Goal: Transaction & Acquisition: Download file/media

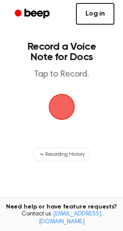
click at [102, 20] on link "Log in" at bounding box center [95, 14] width 38 height 22
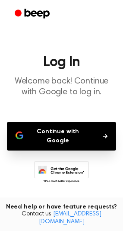
click at [90, 134] on button "Continue with Google" at bounding box center [61, 136] width 109 height 29
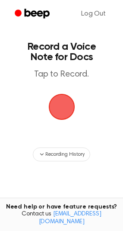
click at [63, 110] on span "button" at bounding box center [62, 107] width 44 height 44
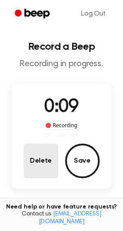
click at [45, 165] on button "Delete" at bounding box center [41, 161] width 35 height 35
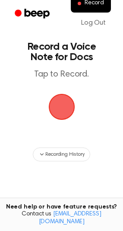
click at [61, 105] on span "button" at bounding box center [61, 106] width 29 height 29
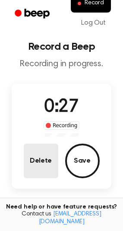
click at [42, 154] on button "Delete" at bounding box center [41, 161] width 35 height 35
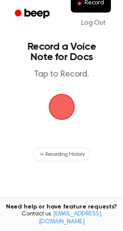
click at [59, 110] on span "button" at bounding box center [62, 107] width 24 height 24
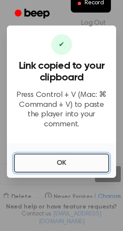
click at [75, 157] on button "OK" at bounding box center [62, 162] width 96 height 19
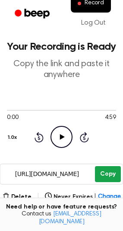
click at [103, 170] on button "Copy" at bounding box center [108, 174] width 26 height 16
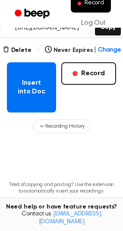
scroll to position [134, 0]
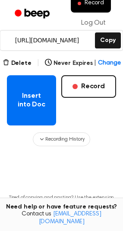
click at [6, 103] on main "Your Recording is Ready Copy the link and paste it anywhere 0:00 4:59 1.0x Rewi…" at bounding box center [61, 64] width 123 height 396
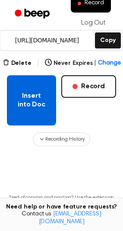
click at [23, 102] on button "Insert into Doc" at bounding box center [31, 100] width 49 height 50
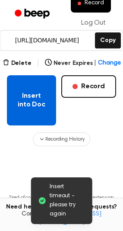
click at [42, 106] on button "Insert into Doc" at bounding box center [31, 100] width 49 height 50
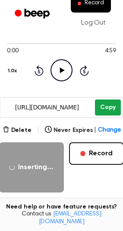
scroll to position [68, 0]
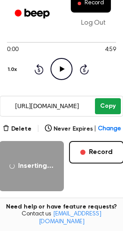
click at [114, 105] on button "Copy" at bounding box center [108, 106] width 26 height 16
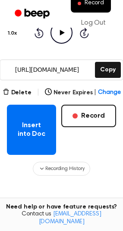
scroll to position [116, 0]
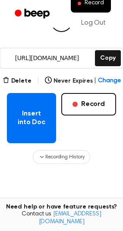
click at [5, 110] on main "Your Recording is Ready Copy the link and paste it anywhere 0:00 4:59 1.0x Rewi…" at bounding box center [61, 82] width 123 height 396
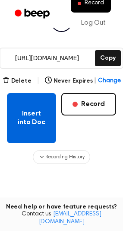
click at [21, 115] on button "Insert into Doc" at bounding box center [31, 118] width 49 height 50
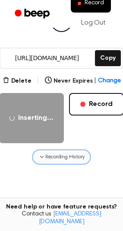
click at [67, 155] on span "Recording History" at bounding box center [64, 157] width 39 height 8
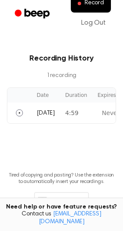
scroll to position [253, 0]
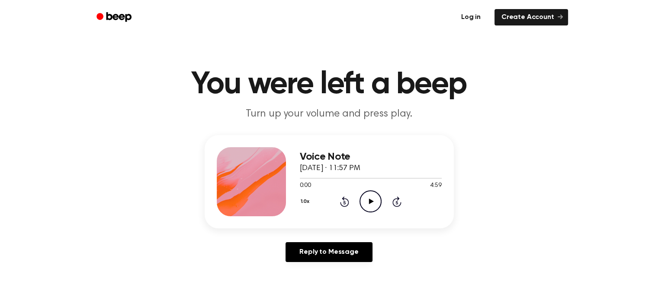
click at [474, 15] on link "Log in" at bounding box center [470, 17] width 37 height 20
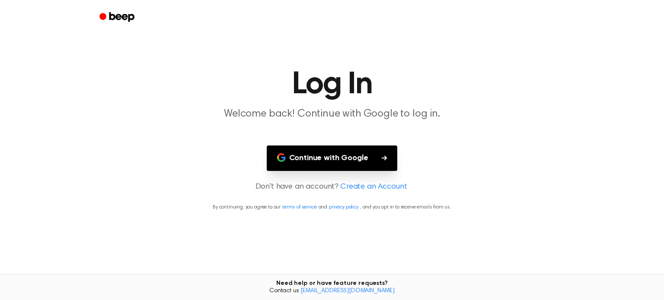
click at [334, 156] on button "Continue with Google" at bounding box center [332, 159] width 131 height 26
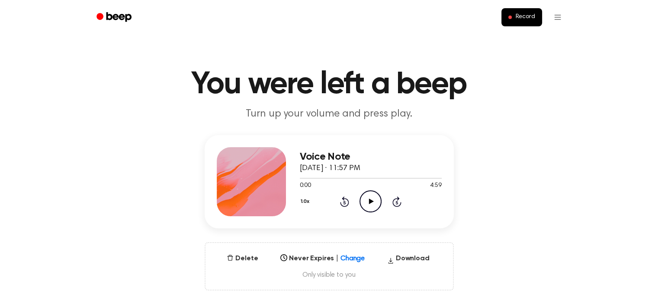
scroll to position [50, 0]
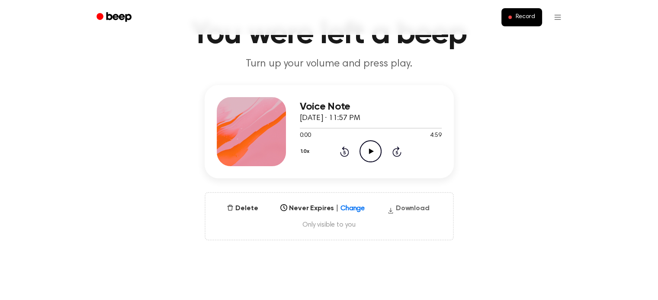
click at [415, 204] on button "Download" at bounding box center [408, 211] width 49 height 14
click at [411, 207] on button "Download" at bounding box center [408, 211] width 49 height 14
